Goal: Task Accomplishment & Management: Complete application form

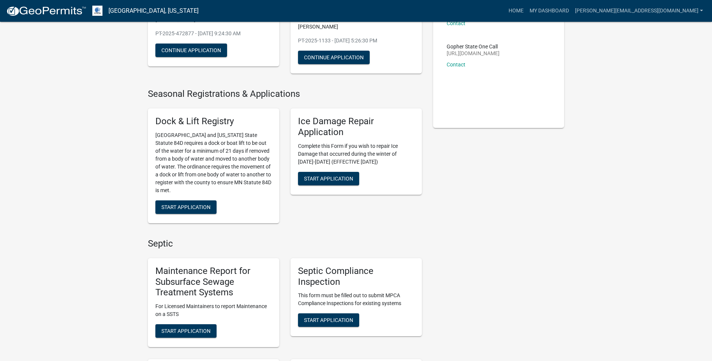
scroll to position [225, 0]
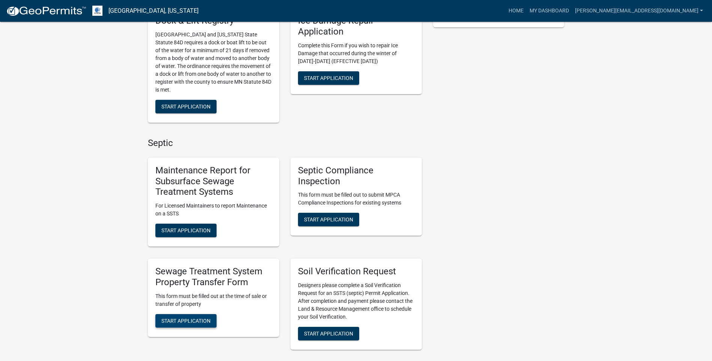
click at [187, 314] on button "Start Application" at bounding box center [185, 321] width 61 height 14
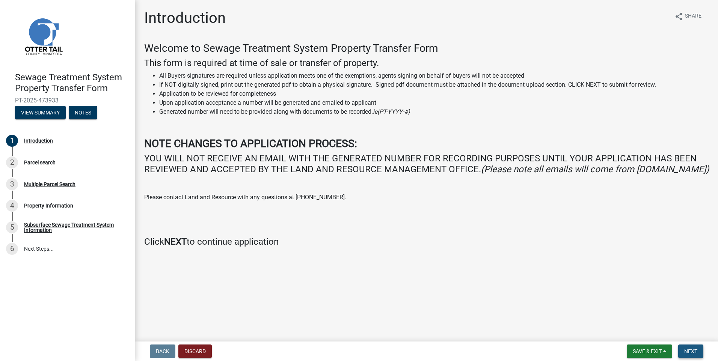
click at [689, 353] on span "Next" at bounding box center [690, 351] width 13 height 6
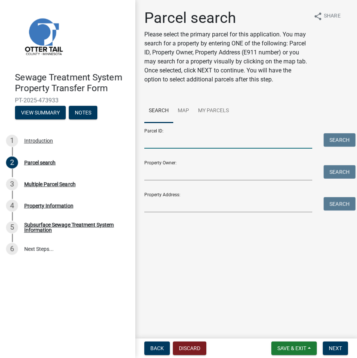
click at [166, 142] on input "Parcel ID:" at bounding box center [228, 140] width 168 height 15
paste input "10-000-10-0066-002"
type input "10-000-10-0066-002"
click at [335, 143] on button "Search" at bounding box center [339, 140] width 32 height 14
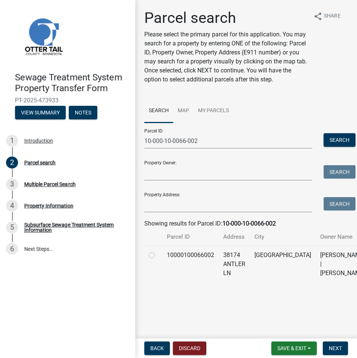
click at [152, 274] on td at bounding box center [153, 264] width 18 height 36
drag, startPoint x: 152, startPoint y: 272, endPoint x: 163, endPoint y: 278, distance: 12.4
click at [158, 251] on label at bounding box center [158, 251] width 0 height 0
click at [158, 256] on input "radio" at bounding box center [160, 253] width 5 height 5
radio input "true"
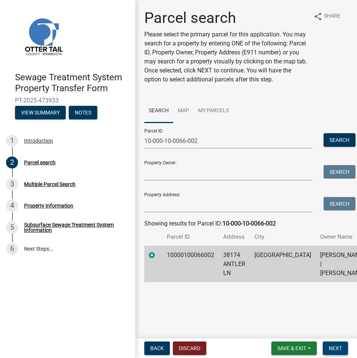
click at [331, 344] on button "Next" at bounding box center [335, 349] width 25 height 14
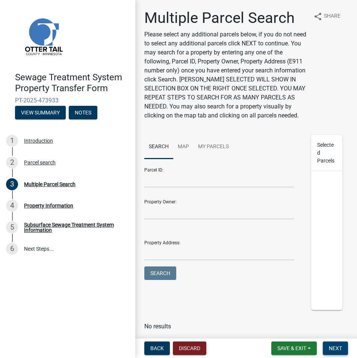
click at [332, 344] on button "Next" at bounding box center [335, 349] width 25 height 14
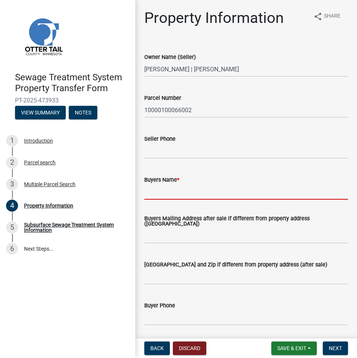
click at [154, 191] on input "Buyers Name *" at bounding box center [245, 191] width 203 height 15
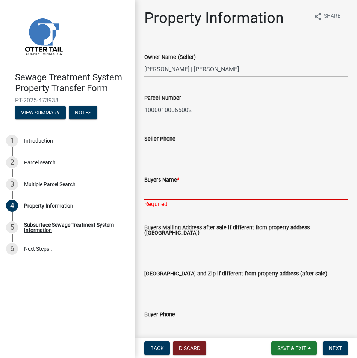
click at [150, 195] on input "Buyers Name *" at bounding box center [245, 191] width 203 height 15
paste input "[PERSON_NAME] and [PERSON_NAME] and [PERSON_NAME]"
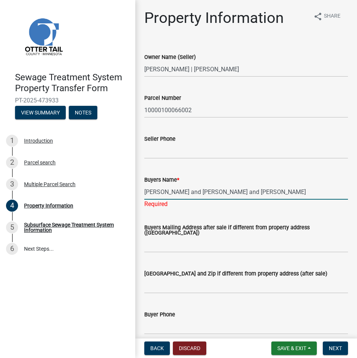
type input "[PERSON_NAME] and [PERSON_NAME] and [PERSON_NAME]"
drag, startPoint x: 150, startPoint y: 245, endPoint x: 131, endPoint y: 234, distance: 21.5
click at [150, 245] on wm-data-entity-input "Buyers Mailing Address after sale if different from property address ([GEOGRAPH…" at bounding box center [245, 237] width 203 height 44
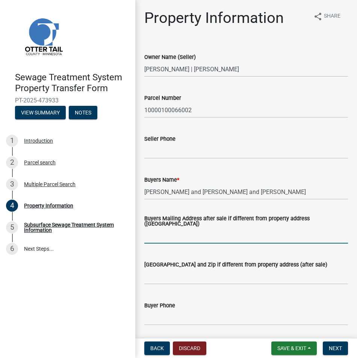
click at [153, 234] on input "Buyers Mailing Address after sale if different from property address ([GEOGRAPH…" at bounding box center [245, 235] width 203 height 15
paste input "1295 [PERSON_NAME] Dr W"
type input "1295 [PERSON_NAME] Dr W"
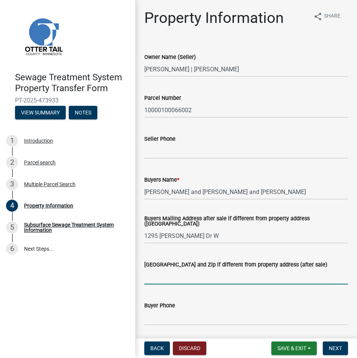
click at [148, 277] on input "[GEOGRAPHIC_DATA] and Zip if different from property address (after sale)" at bounding box center [245, 276] width 203 height 15
paste input "[GEOGRAPHIC_DATA], [GEOGRAPHIC_DATA] 58078"
type input "[GEOGRAPHIC_DATA], [GEOGRAPHIC_DATA] 58078"
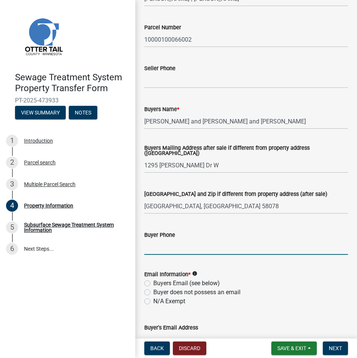
scroll to position [150, 0]
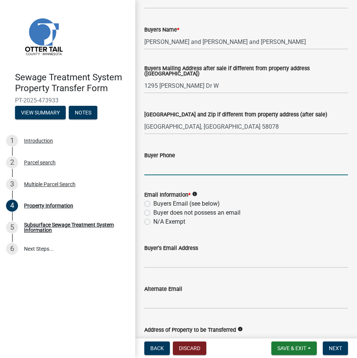
click at [153, 206] on label "Buyers Email (see below)" at bounding box center [186, 203] width 66 height 9
click at [153, 204] on input "Buyers Email (see below)" at bounding box center [155, 201] width 5 height 5
radio input "true"
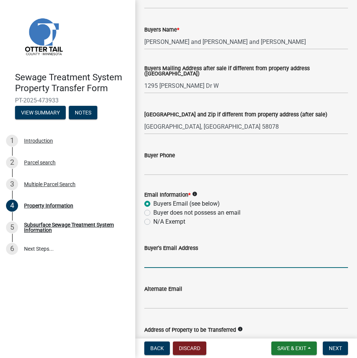
click at [151, 262] on input "Buyer's Email Address" at bounding box center [245, 260] width 203 height 15
paste input "[EMAIL_ADDRESS][DOMAIN_NAME]"
type input "[EMAIL_ADDRESS][DOMAIN_NAME]"
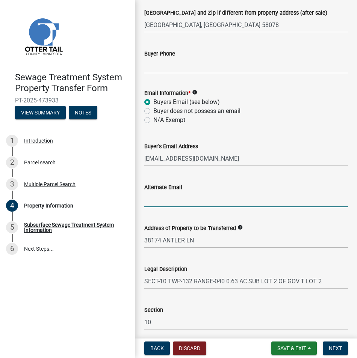
scroll to position [300, 0]
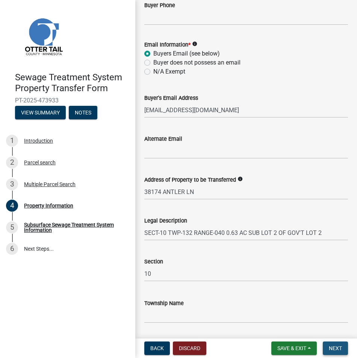
click at [333, 346] on span "Next" at bounding box center [335, 348] width 13 height 6
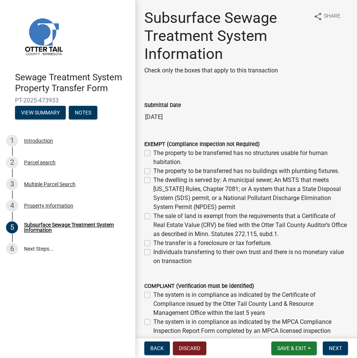
click at [151, 295] on div "The system is in compliance as indicated by the Certificate of Compliance issue…" at bounding box center [245, 304] width 203 height 27
click at [153, 295] on label "The system is in compliance as indicated by the Certificate of Compliance issue…" at bounding box center [250, 304] width 194 height 27
click at [153, 295] on input "The system is in compliance as indicated by the Certificate of Compliance issue…" at bounding box center [155, 293] width 5 height 5
checkbox input "true"
checkbox input "false"
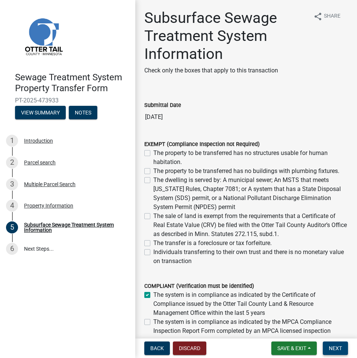
click at [333, 348] on span "Next" at bounding box center [335, 348] width 13 height 6
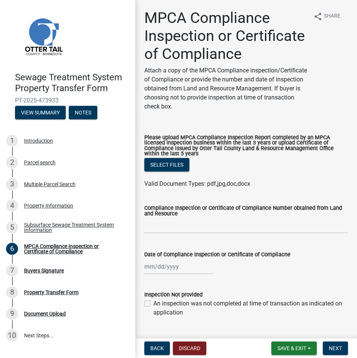
select select "9"
select select "2025"
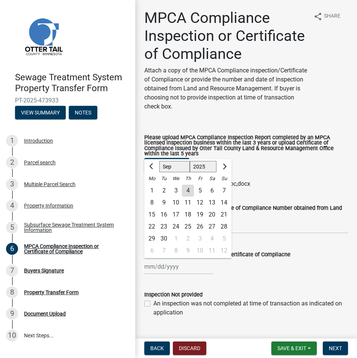
drag, startPoint x: 175, startPoint y: 286, endPoint x: 141, endPoint y: 286, distance: 34.2
click at [141, 274] on div "Date of Compliance Inspection or Certificate of Compliacne [PERSON_NAME] Apr Ma…" at bounding box center [246, 257] width 215 height 35
click at [150, 274] on input "Date of Compliance Inspection or Certificate of Compliacne" at bounding box center [178, 266] width 69 height 15
click at [149, 173] on button "Previous month" at bounding box center [151, 167] width 9 height 12
click at [154, 173] on button "Previous month" at bounding box center [151, 167] width 9 height 12
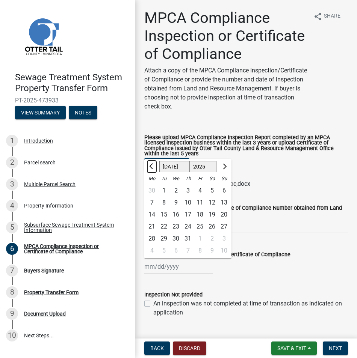
click at [154, 173] on button "Previous month" at bounding box center [151, 167] width 9 height 12
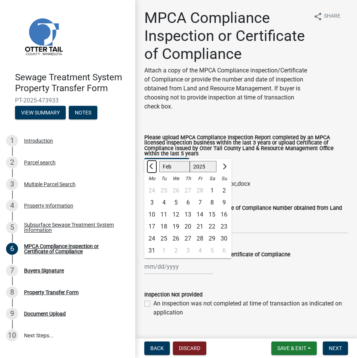
click at [154, 173] on button "Previous month" at bounding box center [151, 167] width 9 height 12
select select "12"
select select "2024"
click at [154, 173] on button "Previous month" at bounding box center [151, 167] width 9 height 12
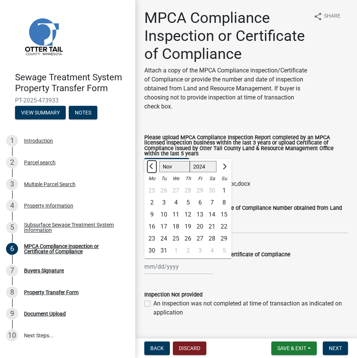
click at [154, 173] on button "Previous month" at bounding box center [151, 167] width 9 height 12
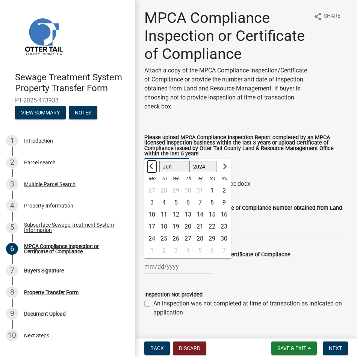
click at [154, 173] on button "Previous month" at bounding box center [151, 167] width 9 height 12
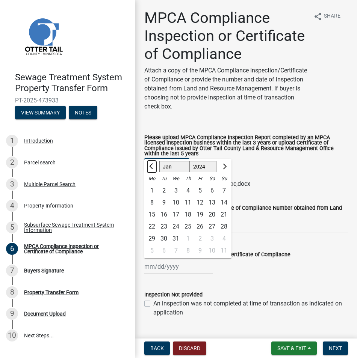
click at [154, 173] on button "Previous month" at bounding box center [151, 167] width 9 height 12
select select "11"
select select "2023"
click at [154, 173] on button "Previous month" at bounding box center [151, 167] width 9 height 12
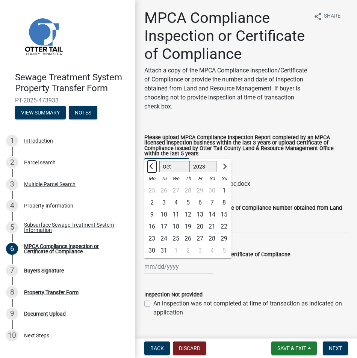
click at [154, 173] on button "Previous month" at bounding box center [151, 167] width 9 height 12
click at [226, 173] on button "Next month" at bounding box center [223, 167] width 9 height 12
select select "10"
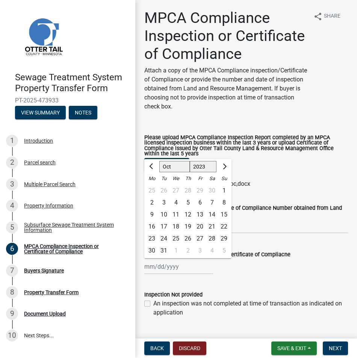
click at [162, 233] on div "17" at bounding box center [164, 227] width 12 height 12
type input "[DATE]"
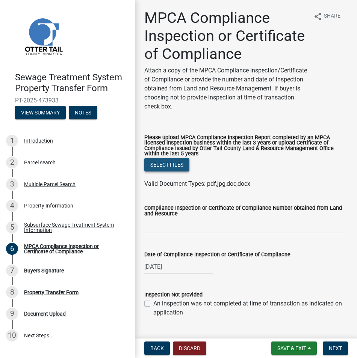
click at [160, 172] on button "Select files" at bounding box center [166, 165] width 45 height 14
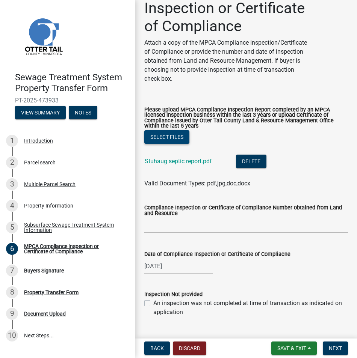
scroll to position [64, 0]
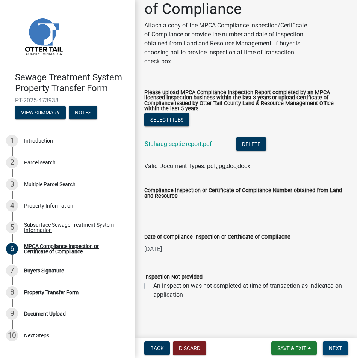
click at [333, 344] on button "Next" at bounding box center [335, 349] width 25 height 14
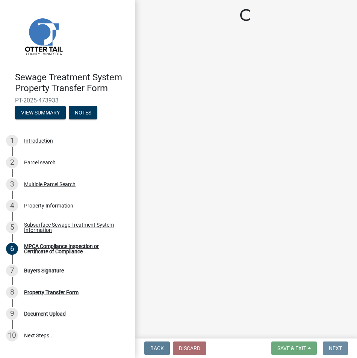
scroll to position [0, 0]
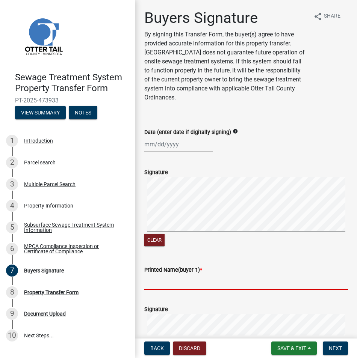
click at [151, 280] on input "Printed Name(buyer 1) *" at bounding box center [245, 281] width 203 height 15
paste input "[PERSON_NAME]"
type input "[PERSON_NAME]"
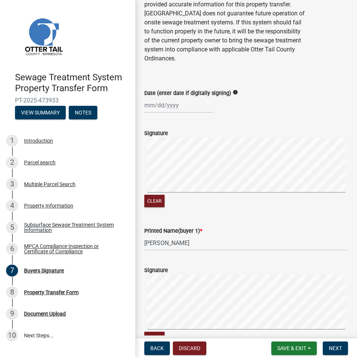
scroll to position [150, 0]
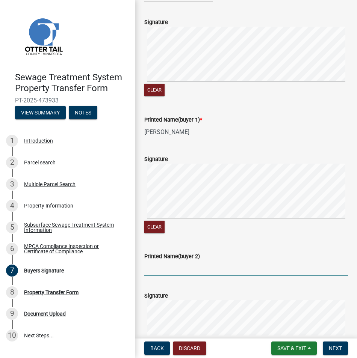
click at [151, 271] on input "Printed Name(buyer 2)" at bounding box center [245, 268] width 203 height 15
paste input "[PERSON_NAME] and [PERSON_NAME]"
type input "[PERSON_NAME] and [PERSON_NAME]"
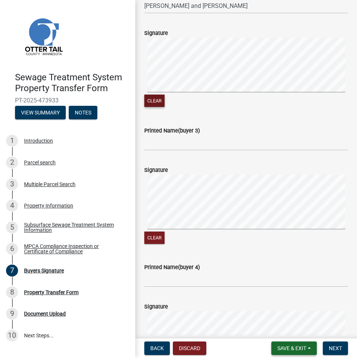
scroll to position [421, 0]
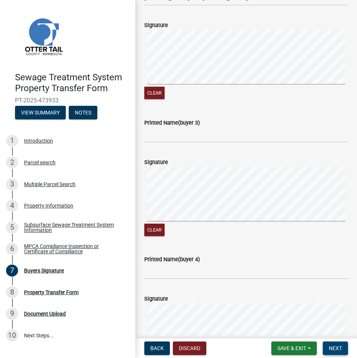
click at [335, 349] on span "Next" at bounding box center [335, 348] width 13 height 6
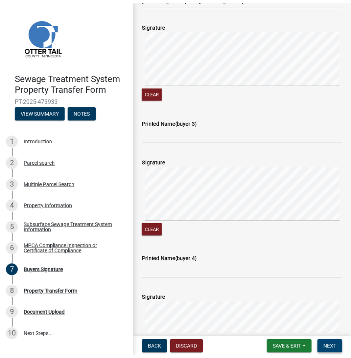
scroll to position [0, 0]
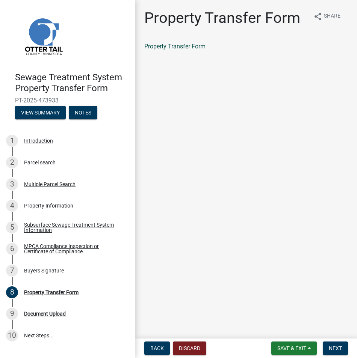
click at [184, 48] on link "Property Transfer Form" at bounding box center [174, 46] width 61 height 7
click at [294, 345] on span "Save & Exit" at bounding box center [291, 348] width 29 height 6
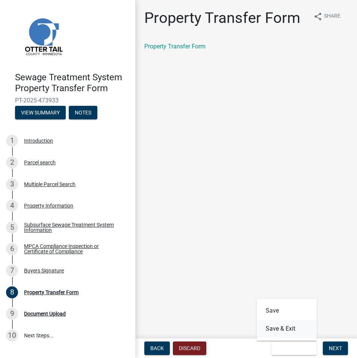
click at [289, 330] on button "Save & Exit" at bounding box center [286, 329] width 60 height 18
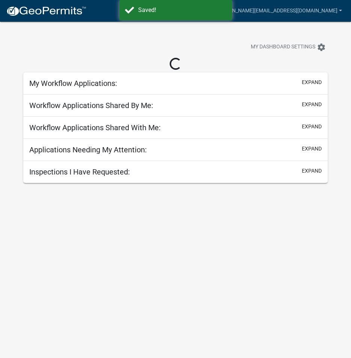
select select "3: 100"
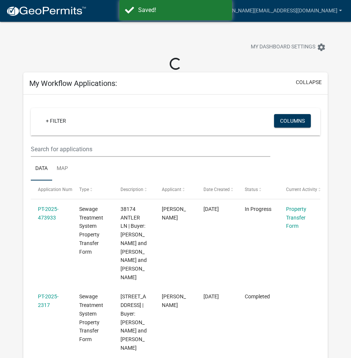
click at [211, 11] on link "My Dashboard" at bounding box center [188, 11] width 45 height 14
